Goal: Task Accomplishment & Management: Complete application form

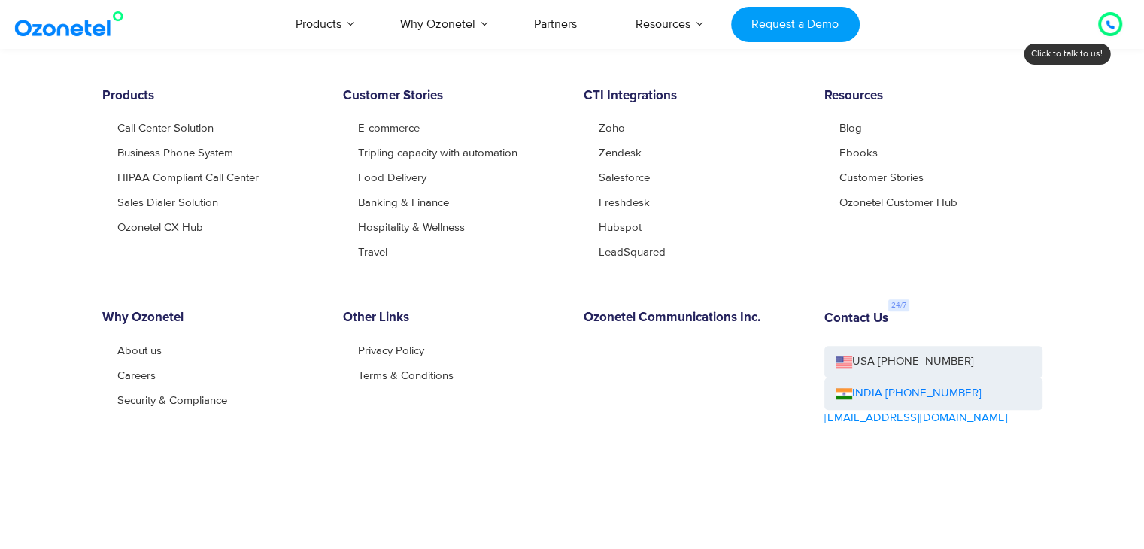
scroll to position [1162, 0]
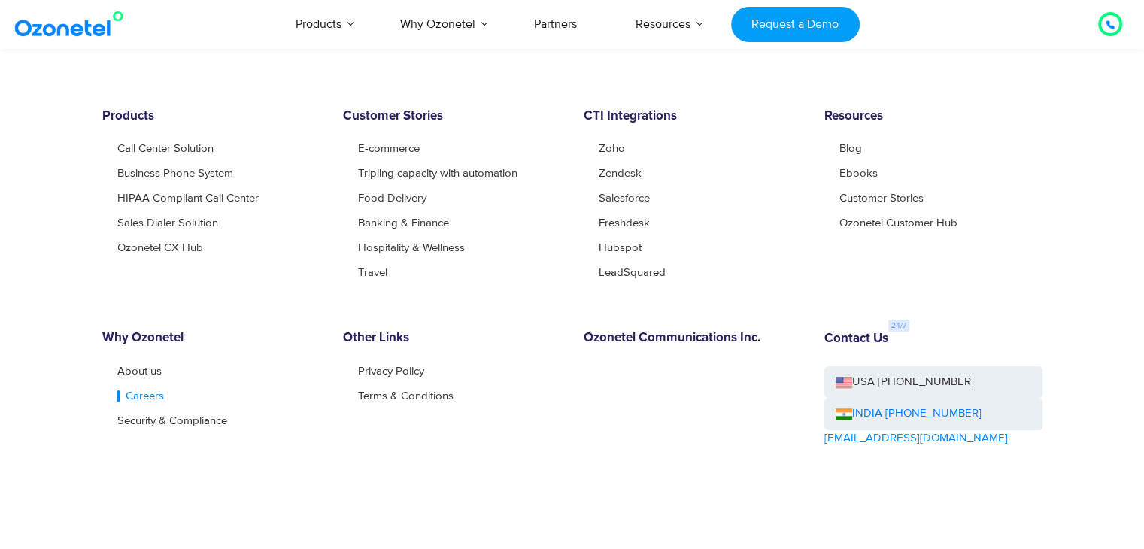
click at [127, 391] on link "Careers" at bounding box center [140, 395] width 47 height 11
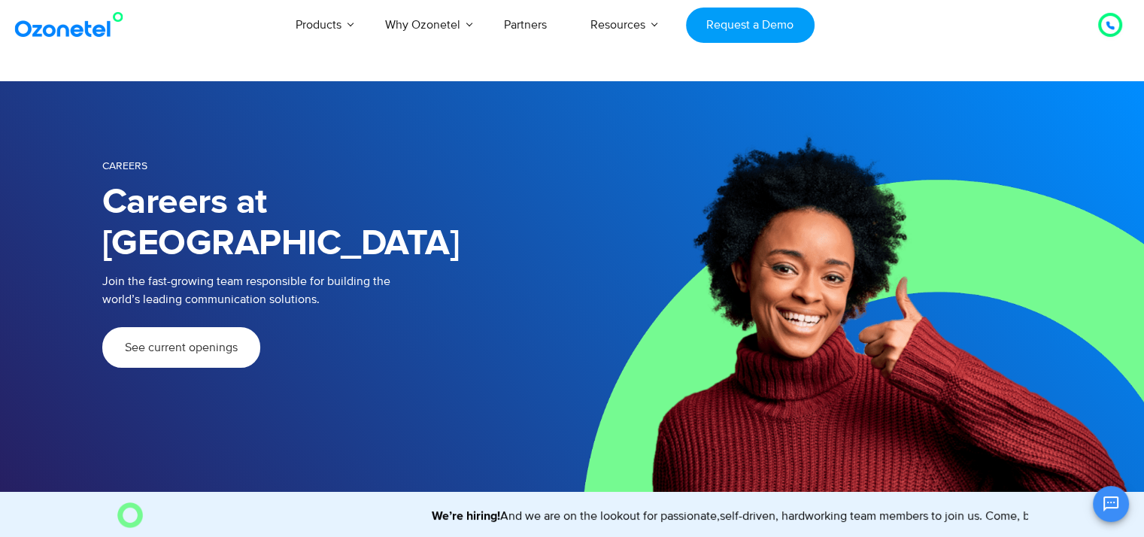
click at [195, 342] on span "See current openings" at bounding box center [181, 348] width 113 height 12
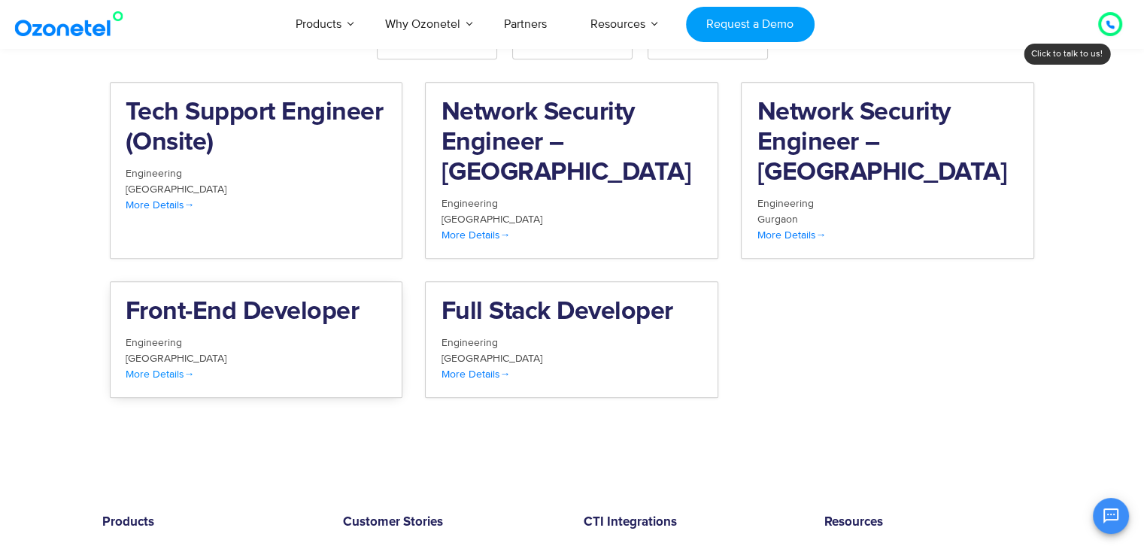
scroll to position [1676, 0]
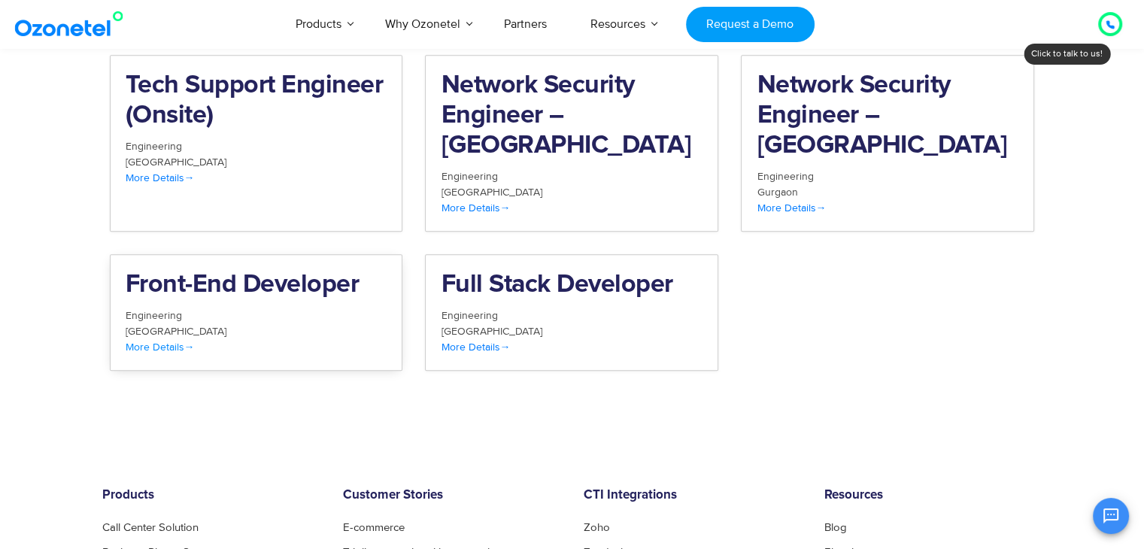
click at [237, 308] on div "Engineering" at bounding box center [257, 316] width 262 height 16
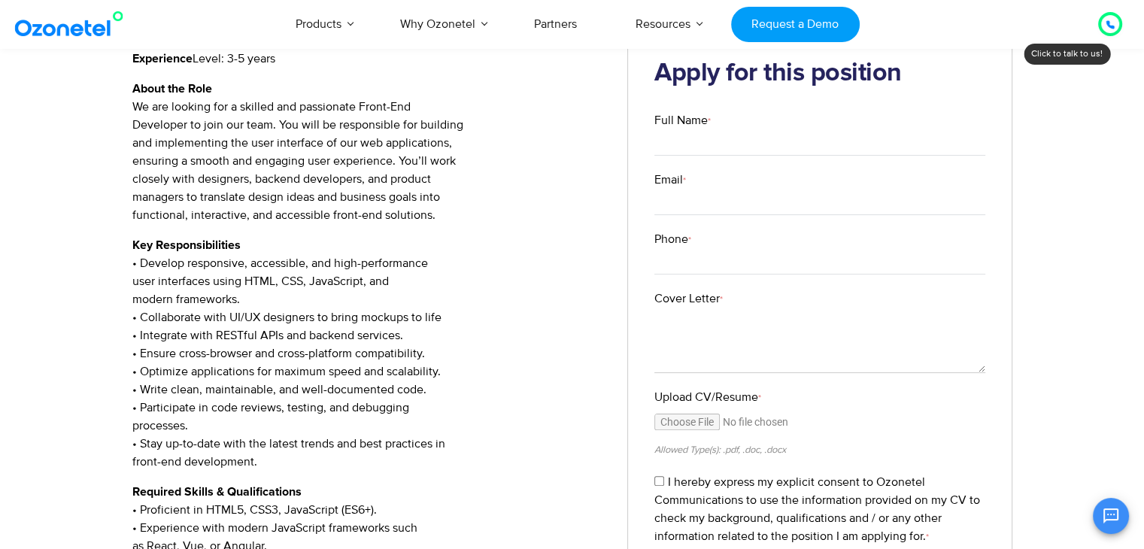
scroll to position [341, 0]
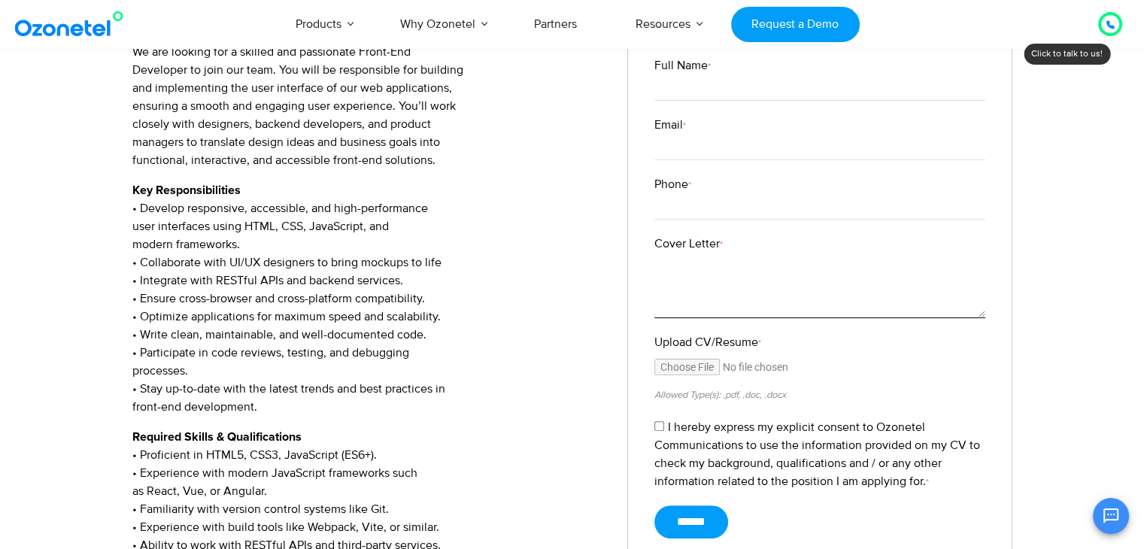
click at [715, 305] on textarea "Cover Letter *" at bounding box center [820, 285] width 331 height 65
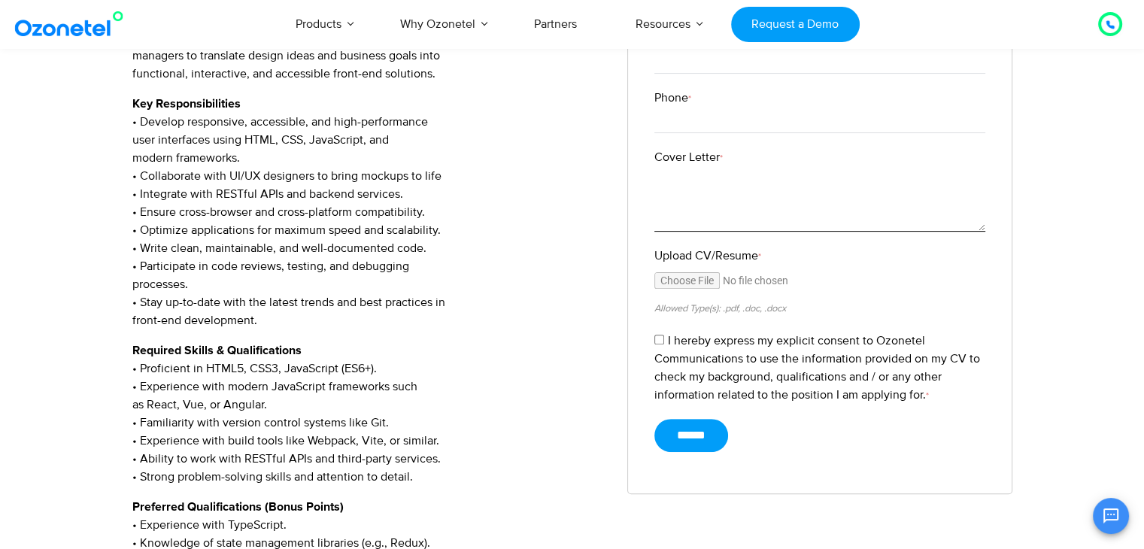
scroll to position [398, 0]
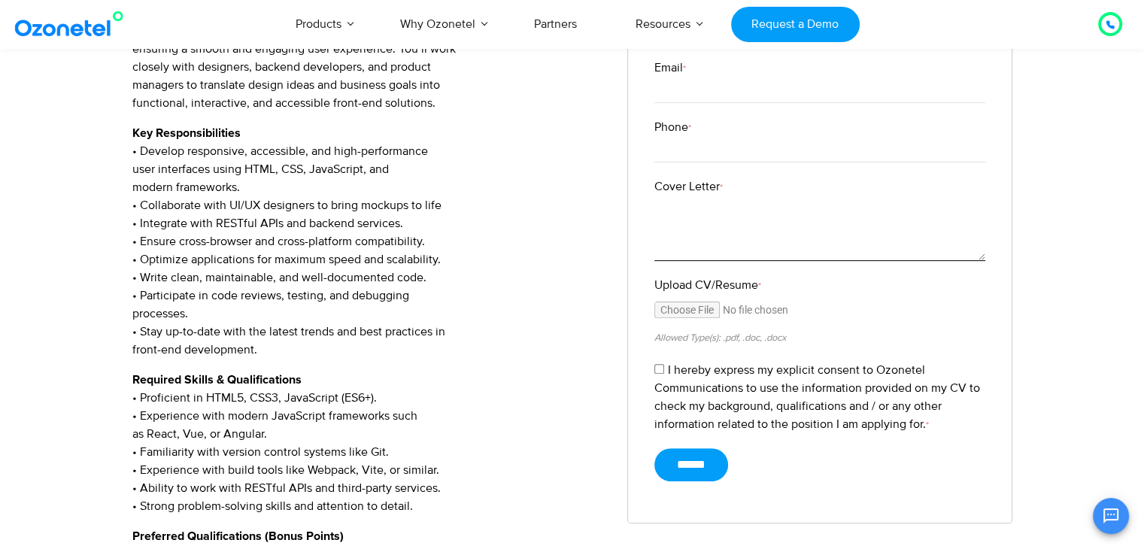
click at [749, 229] on textarea "Cover Letter *" at bounding box center [820, 228] width 331 height 65
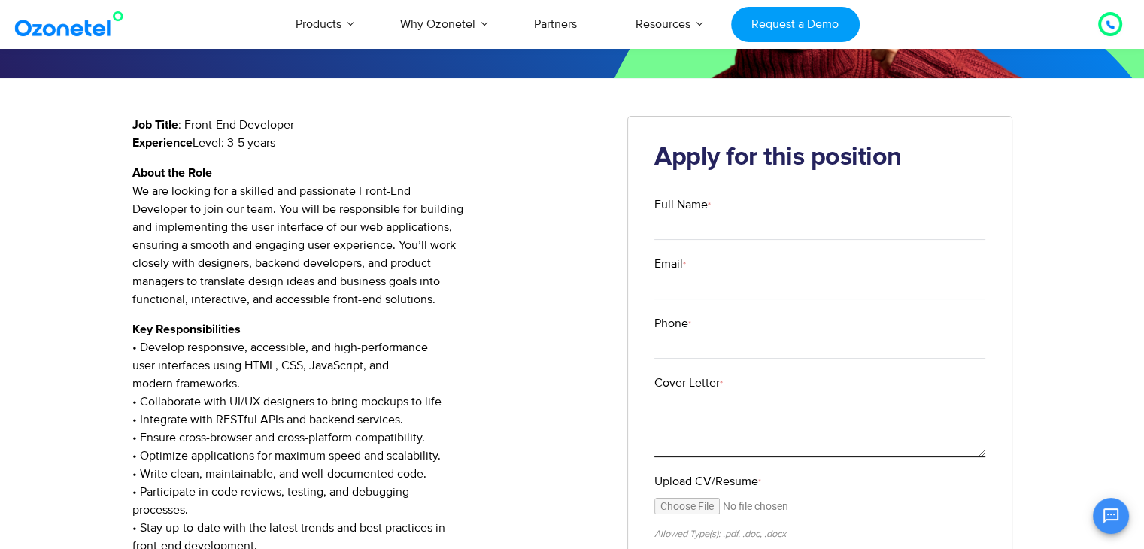
scroll to position [199, 0]
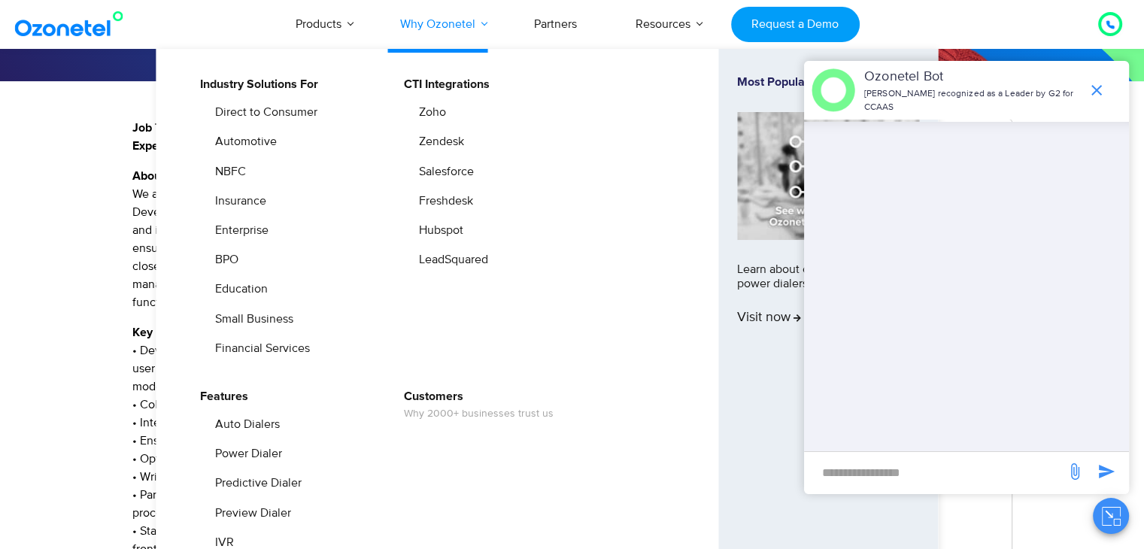
click at [472, 24] on link "Why Ozonetel" at bounding box center [437, 24] width 119 height 50
